Goal: Navigation & Orientation: Find specific page/section

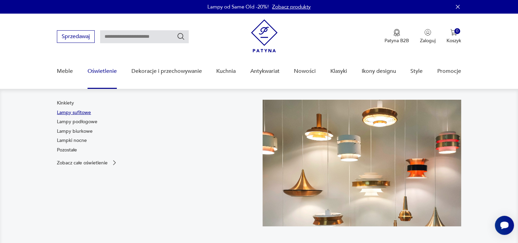
click at [86, 112] on link "Lampy sufitowe" at bounding box center [74, 112] width 34 height 7
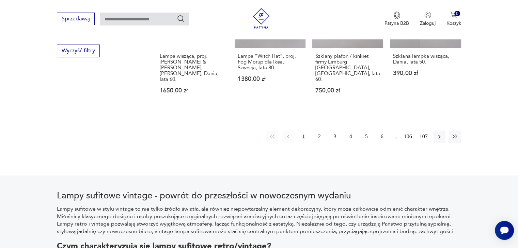
scroll to position [716, 0]
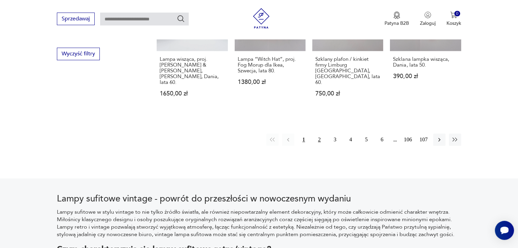
click at [315, 134] on button "2" at bounding box center [319, 140] width 12 height 12
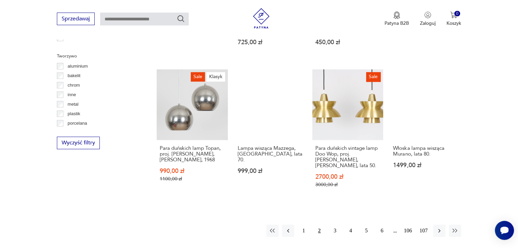
scroll to position [636, 0]
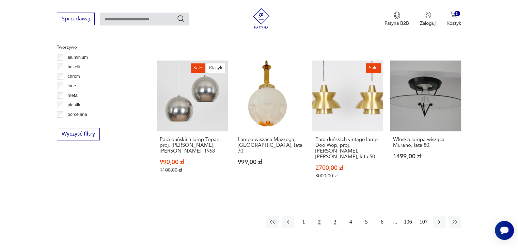
click at [336, 216] on button "3" at bounding box center [335, 222] width 12 height 12
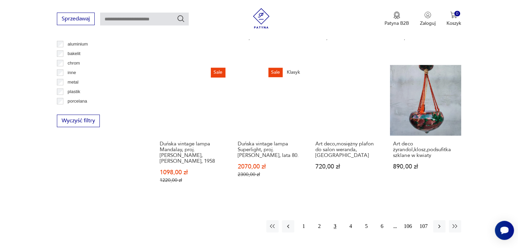
scroll to position [853, 0]
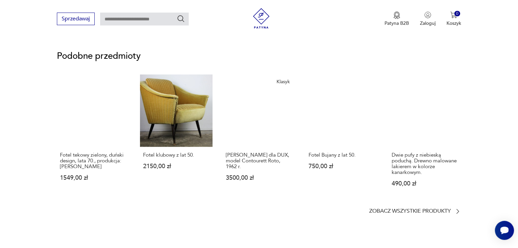
scroll to position [543, 0]
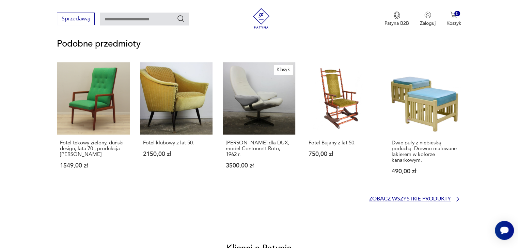
click at [449, 197] on p "Zobacz wszystkie produkty" at bounding box center [410, 199] width 82 height 4
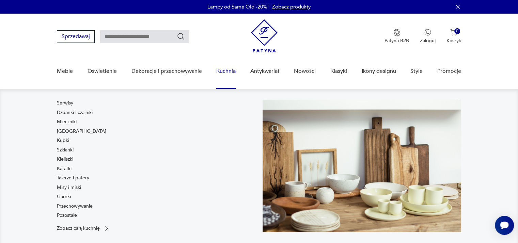
click at [221, 71] on link "Kuchnia" at bounding box center [225, 71] width 19 height 26
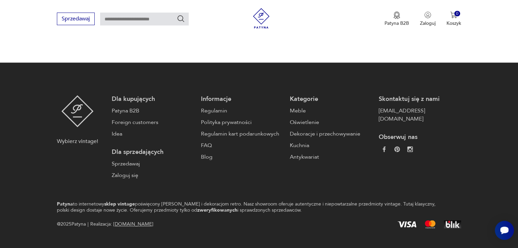
scroll to position [848, 0]
